Goal: Go to known website: Access a specific website the user already knows

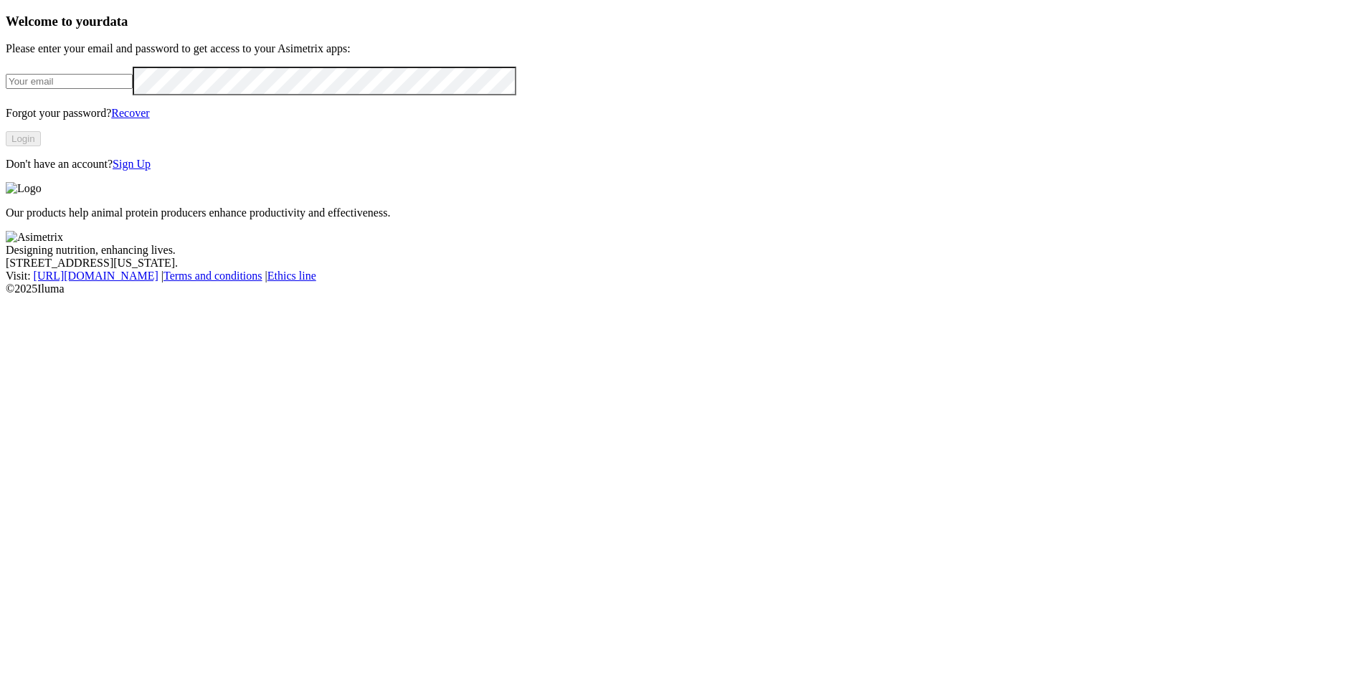
type input "[EMAIL_ADDRESS][DOMAIN_NAME]"
click at [41, 146] on button "Login" at bounding box center [23, 138] width 35 height 15
